Goal: Task Accomplishment & Management: Use online tool/utility

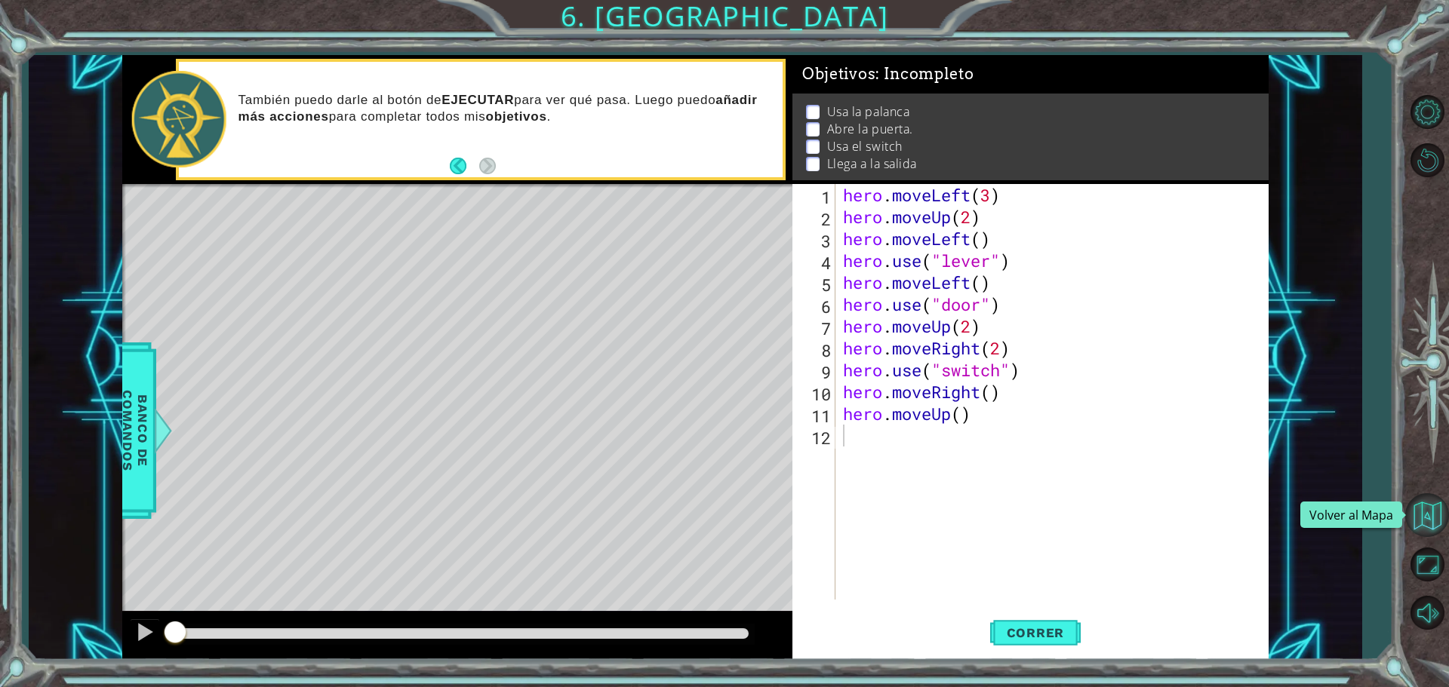
click at [1448, 534] on button "Volver al Mapa" at bounding box center [1427, 515] width 44 height 44
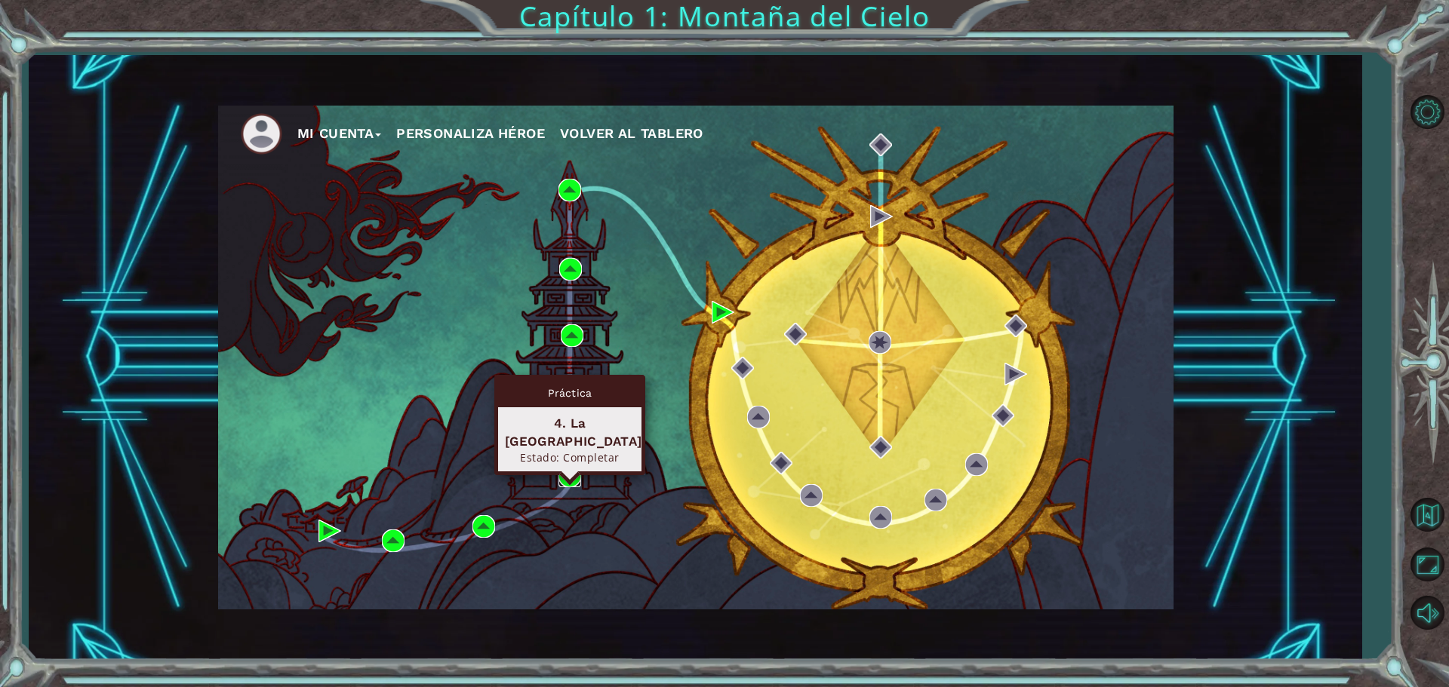
click at [570, 475] on img at bounding box center [569, 476] width 23 height 23
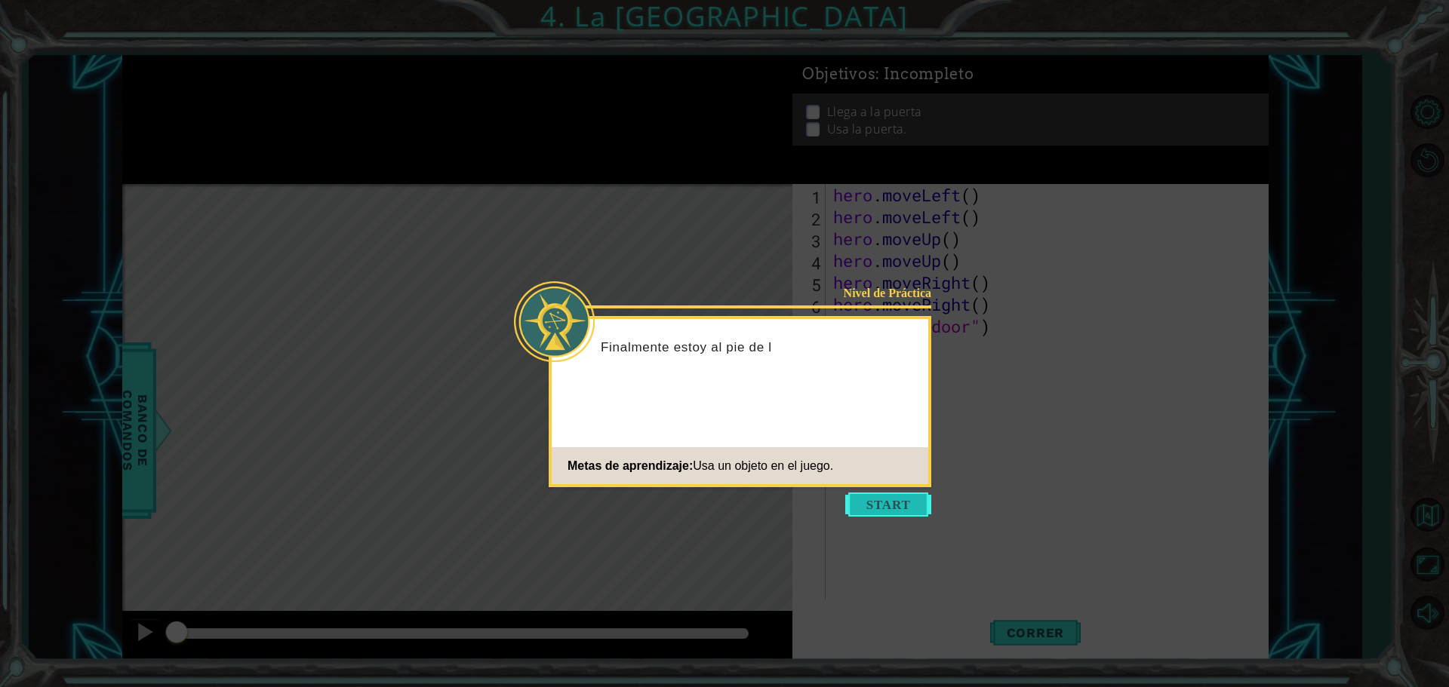
click at [847, 506] on button "Start" at bounding box center [888, 505] width 86 height 24
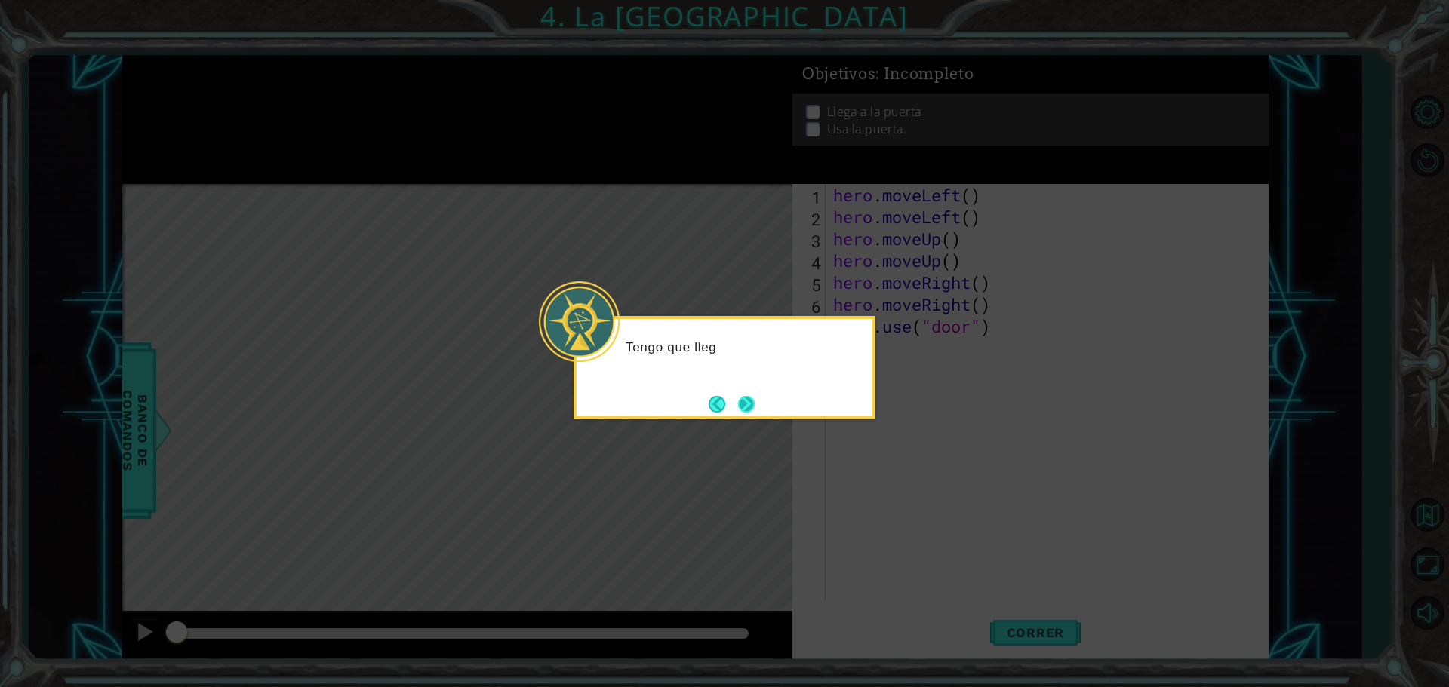
click at [739, 397] on button "Next" at bounding box center [746, 404] width 17 height 17
click at [739, 397] on button "Next" at bounding box center [746, 405] width 20 height 20
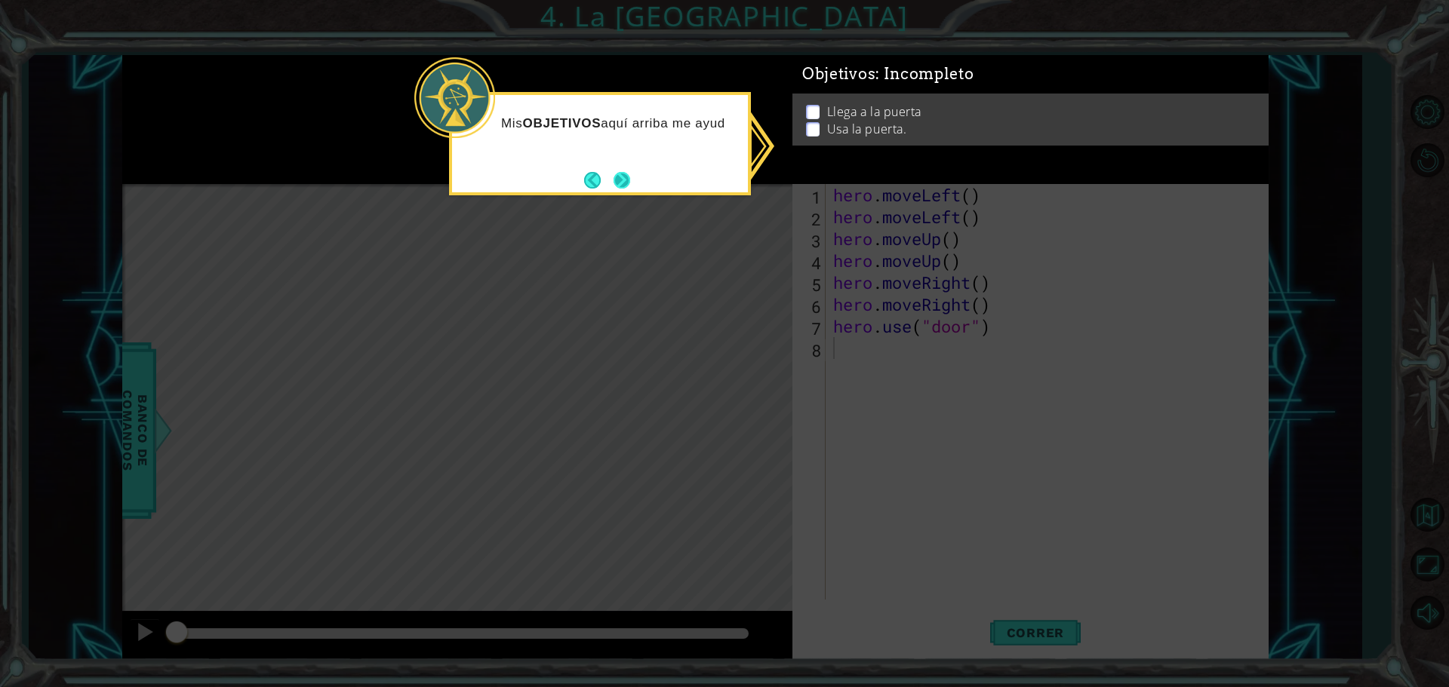
click at [619, 180] on button "Next" at bounding box center [621, 180] width 17 height 17
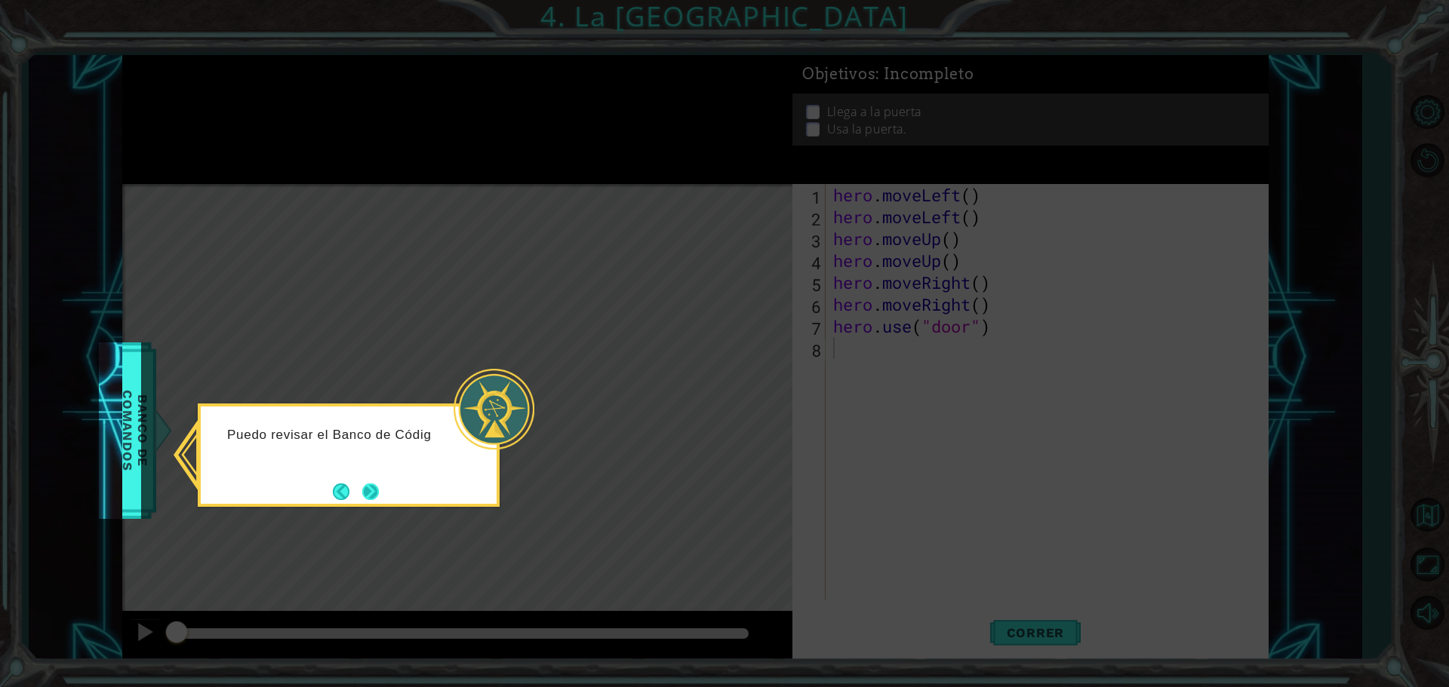
click at [368, 485] on button "Next" at bounding box center [370, 492] width 17 height 17
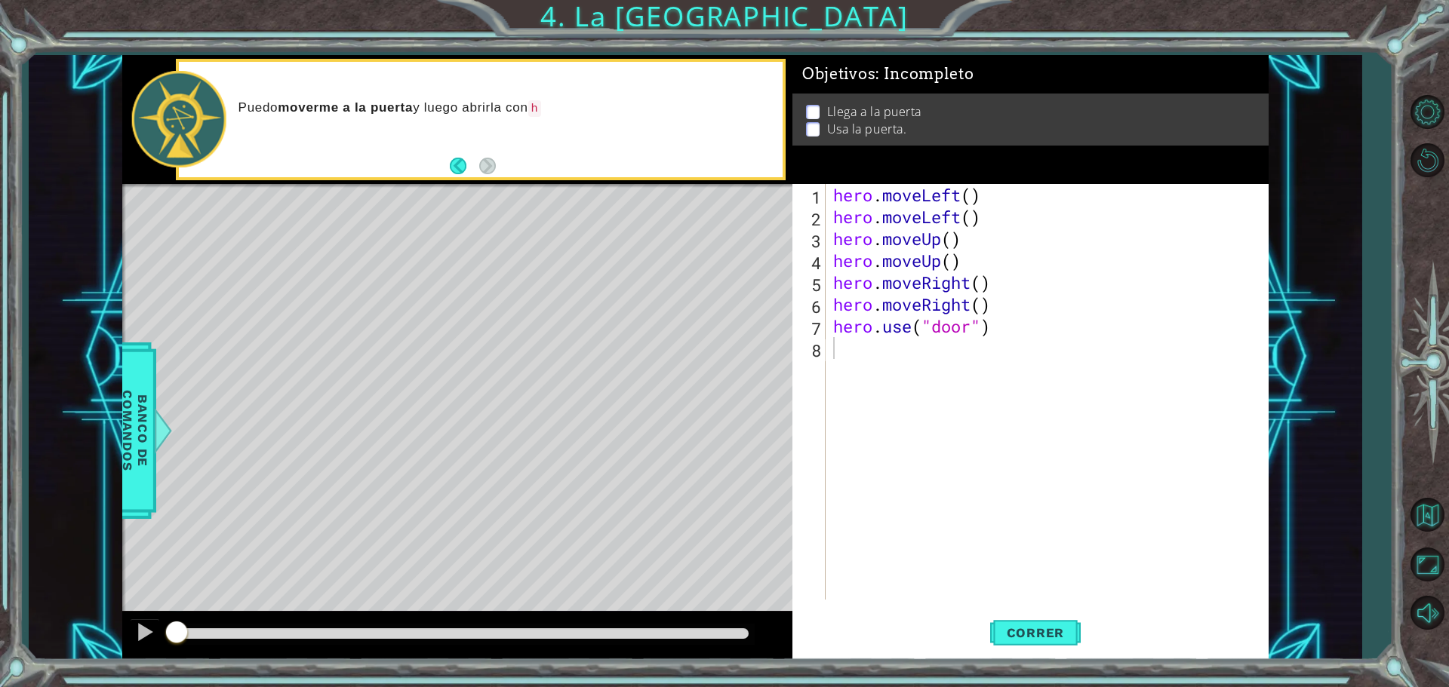
click at [621, 376] on div "Level Map" at bounding box center [470, 406] width 697 height 444
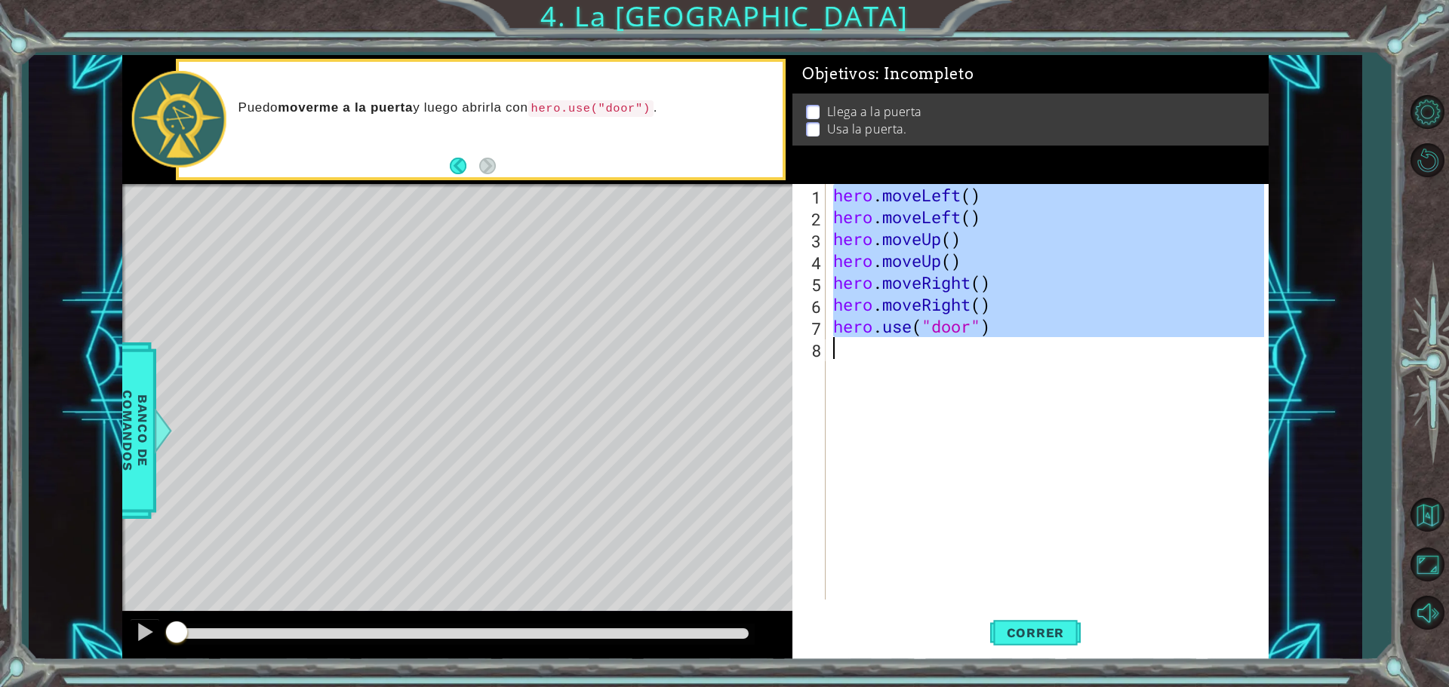
drag, startPoint x: 831, startPoint y: 193, endPoint x: 1065, endPoint y: 399, distance: 311.7
click at [1065, 399] on div "hero . moveLeft ( ) hero . moveLeft ( ) hero . moveUp ( ) hero . moveUp ( ) her…" at bounding box center [1050, 414] width 441 height 460
type textarea "hero.use("door")"
